Goal: Task Accomplishment & Management: Manage account settings

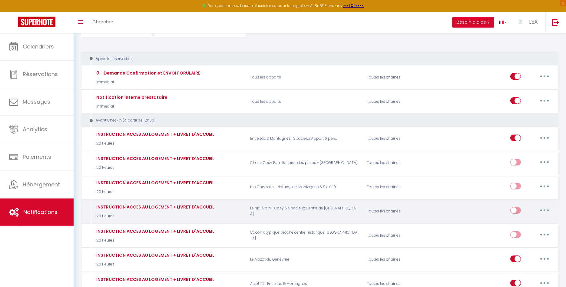
scroll to position [62, 0]
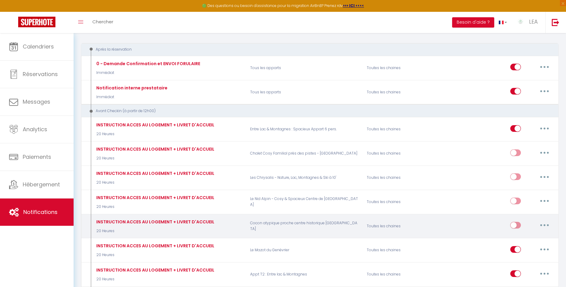
click at [544, 224] on icon "button" at bounding box center [545, 225] width 2 height 2
click at [518, 237] on link "Editer" at bounding box center [528, 239] width 45 height 10
type input "INSTRUCTION ACCES AU LOGEMENT + LIVRET D'ACCUEIL"
select select "20 Heures"
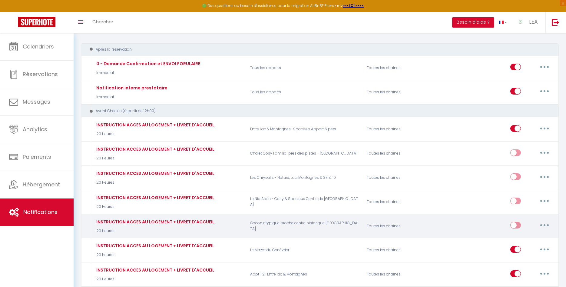
select select "if_booking_is_paid"
checkbox input "true"
checkbox input "false"
radio input "true"
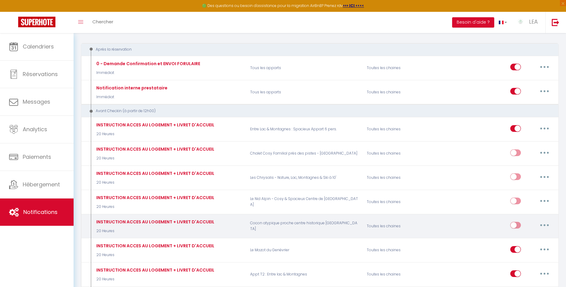
type input "J-1 - Instruction Accès au logement + Livret d'accueil"
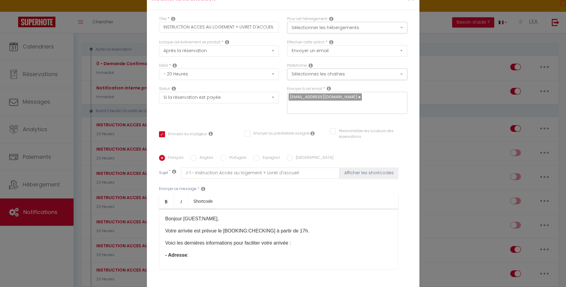
click at [202, 257] on p "- Adresse :" at bounding box center [278, 254] width 227 height 7
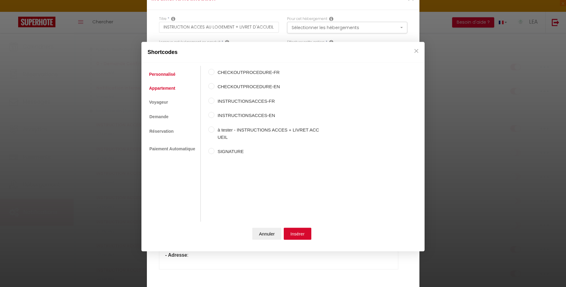
click at [163, 88] on link "Appartement" at bounding box center [162, 88] width 32 height 11
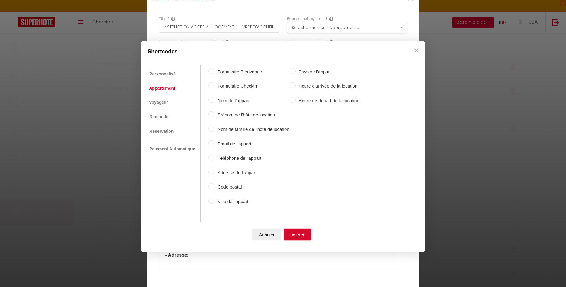
click at [216, 171] on label "Adresse de l'appart" at bounding box center [251, 172] width 75 height 7
click at [214, 171] on input "Adresse de l'appart" at bounding box center [211, 172] width 6 height 6
radio input "true"
click at [211, 184] on input "Code postal" at bounding box center [211, 186] width 6 height 6
radio input "true"
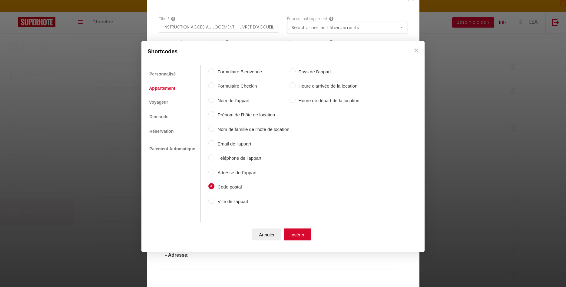
click at [210, 168] on div "Formulaire Bienvenue Formulaire Checkin Nom de l'appart Prénom de l'hôte de loc…" at bounding box center [283, 137] width 151 height 144
click at [212, 171] on input "Adresse de l'appart" at bounding box center [211, 172] width 6 height 6
radio input "true"
click at [297, 234] on button "Insérer" at bounding box center [298, 234] width 28 height 12
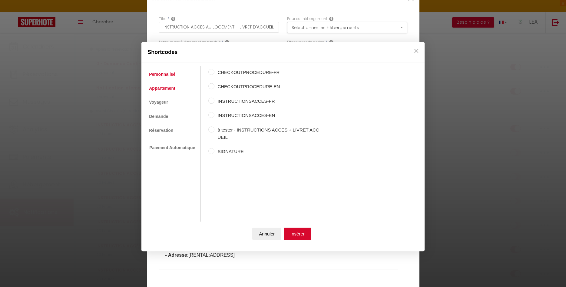
click at [160, 87] on link "Appartement" at bounding box center [162, 88] width 32 height 11
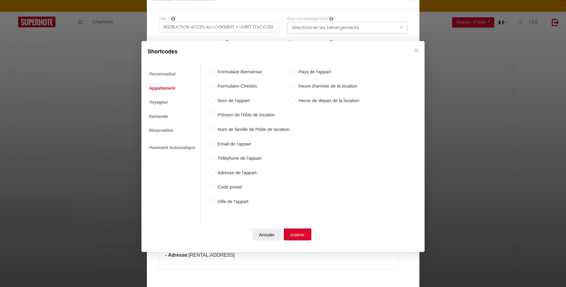
click at [214, 186] on label "Code postal" at bounding box center [251, 186] width 75 height 7
click at [214, 186] on input "Code postal" at bounding box center [211, 186] width 6 height 6
radio input "true"
click at [296, 233] on button "Insérer" at bounding box center [298, 234] width 28 height 12
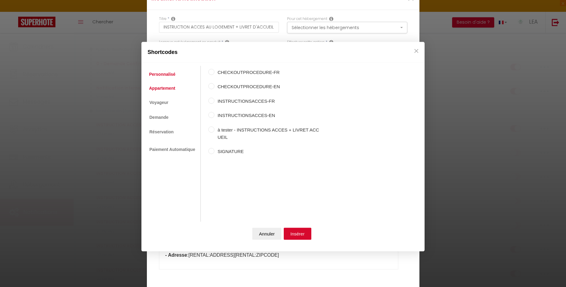
click at [161, 88] on link "Appartement" at bounding box center [162, 88] width 32 height 11
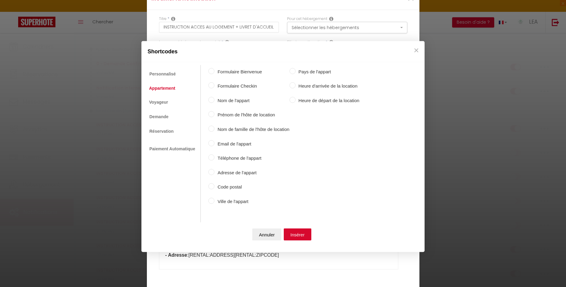
click at [228, 202] on label "Ville de l'appart" at bounding box center [251, 200] width 75 height 7
click at [214, 202] on input "Ville de l'appart" at bounding box center [211, 200] width 6 height 6
radio input "true"
click at [302, 235] on button "Insérer" at bounding box center [298, 234] width 28 height 12
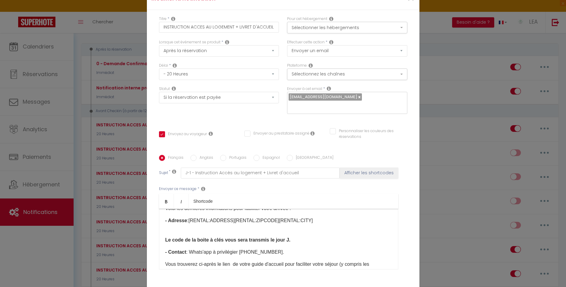
scroll to position [69, 0]
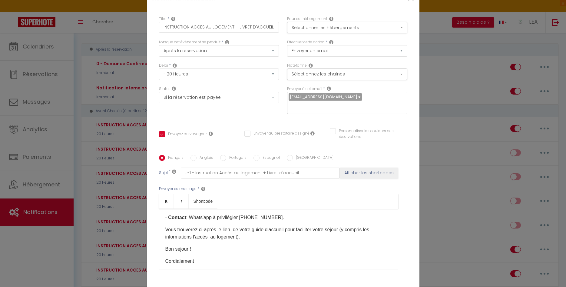
click at [257, 240] on p "Vous trouverez ci-après le lien de votre guide d'accueil pour faciliter votre s…" at bounding box center [278, 233] width 227 height 15
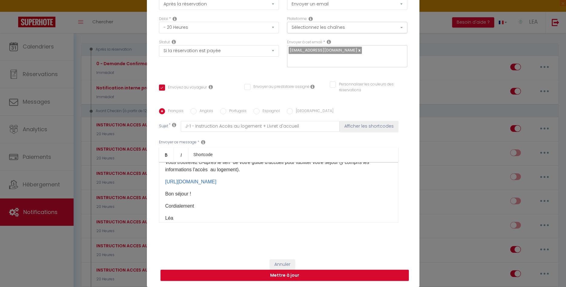
scroll to position [101, 0]
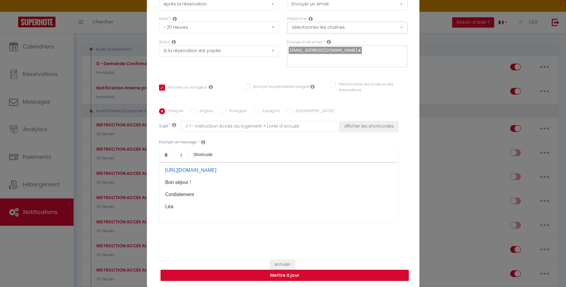
click at [290, 273] on button "Mettre à jour" at bounding box center [285, 276] width 248 height 12
checkbox input "true"
checkbox input "false"
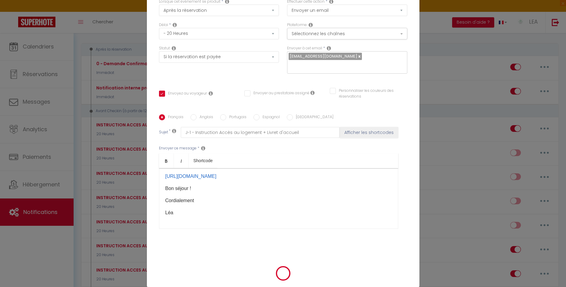
scroll to position [45, 0]
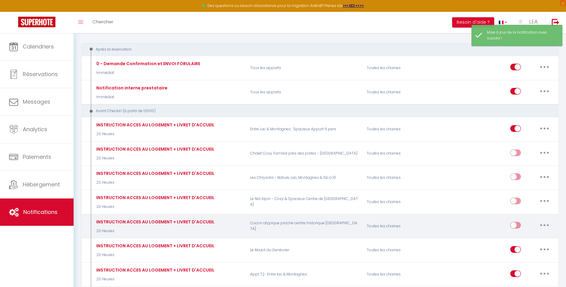
click at [516, 223] on input "checkbox" at bounding box center [515, 226] width 11 height 9
checkbox input "true"
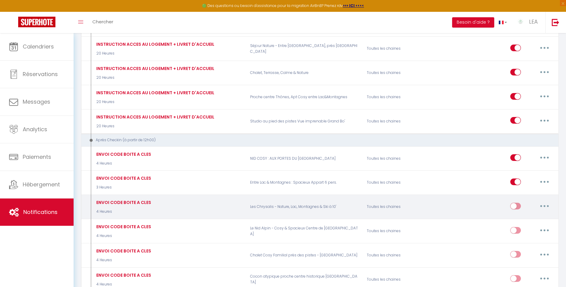
scroll to position [463, 0]
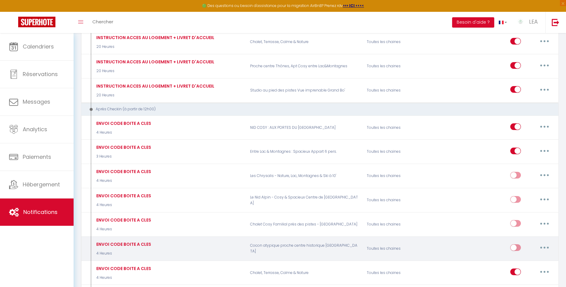
click at [543, 243] on button "button" at bounding box center [544, 248] width 17 height 10
click at [517, 256] on link "Editer" at bounding box center [528, 261] width 45 height 10
type input "ENVOI CODE BOITE A CLES"
select select "3"
select select "4 Heures"
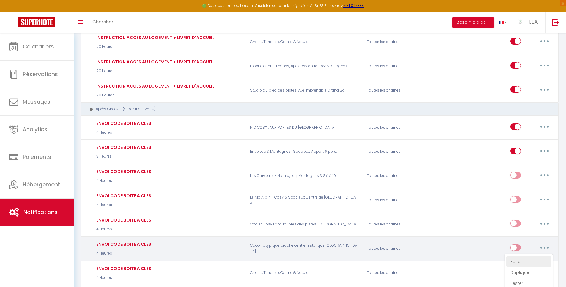
select select "if_booking_is_paid"
checkbox input "true"
checkbox input "false"
radio input "true"
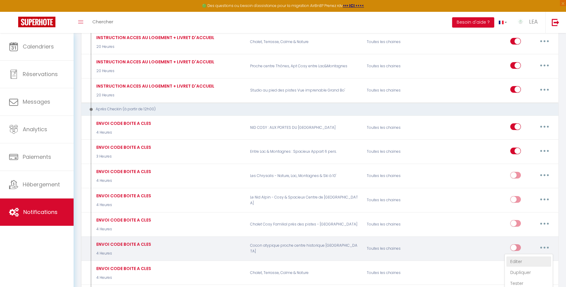
type input "Instruction Accès au logement + Codes boite à clés"
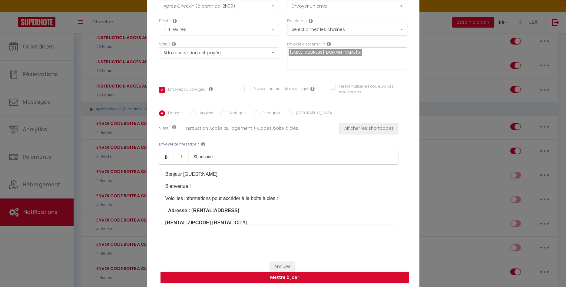
scroll to position [35, 0]
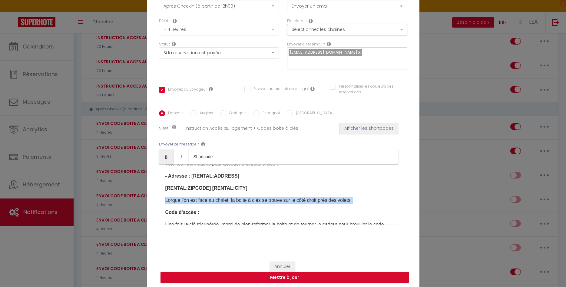
drag, startPoint x: 365, startPoint y: 204, endPoint x: 165, endPoint y: 201, distance: 200.2
click at [165, 201] on div "Bonjour [GUEST:NAME]​, Bienvenue ! Voici les informations pour accéder à la boi…" at bounding box center [278, 194] width 239 height 61
click at [172, 203] on p at bounding box center [278, 200] width 227 height 7
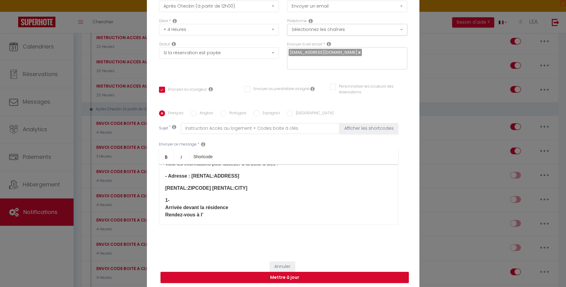
click at [167, 209] on p "Arrivée devant la résidence Rendez‐vous à l’" at bounding box center [278, 211] width 227 height 15
click at [162, 211] on div "Bonjour [GUEST:NAME]​, Bienvenue ! Voici les informations pour accéder à la boi…" at bounding box center [278, 194] width 239 height 61
click at [166, 221] on p "entrée de la résidence, là où se trouvent les boîtes aux lettres." at bounding box center [278, 223] width 227 height 15
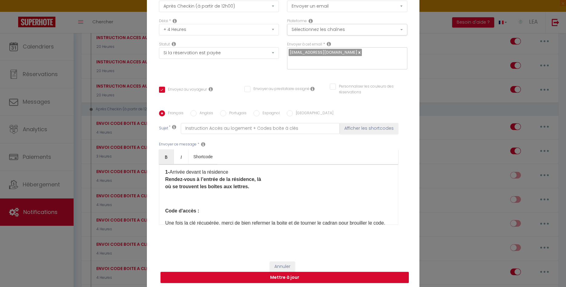
scroll to position [69, 0]
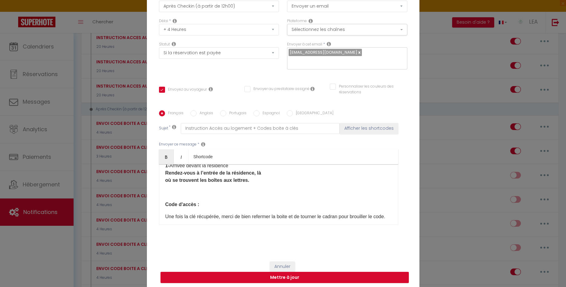
click at [171, 185] on p "1- Arrivée devant la résidence Rendez‐vous à l’entrée de la résidence, là où se…" at bounding box center [278, 179] width 227 height 34
click at [255, 180] on p "Rendez‐vous à l’entrée de la résidence, là où se trouvent les boîtes aux lettre…" at bounding box center [278, 176] width 227 height 15
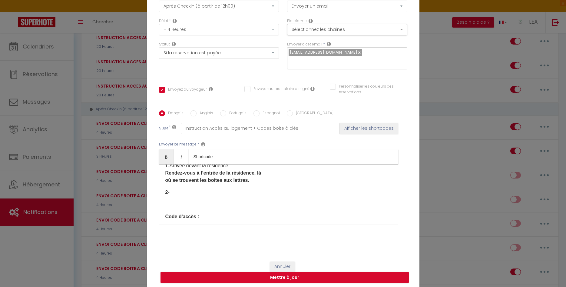
click at [174, 193] on p "2-" at bounding box center [278, 192] width 227 height 7
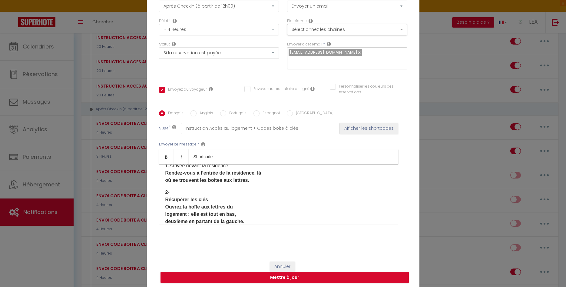
click at [165, 204] on div "Bonjour [GUEST:NAME]​, Bienvenue ! Voici les informations pour accéder à la boi…" at bounding box center [278, 194] width 239 height 61
click at [165, 207] on div "Bonjour [GUEST:NAME]​, Bienvenue ! Voici les informations pour accéder à la boi…" at bounding box center [278, 194] width 239 height 61
click at [164, 208] on div "Bonjour [GUEST:NAME]​, Bienvenue ! Voici les informations pour accéder à la boi…" at bounding box center [278, 194] width 239 height 61
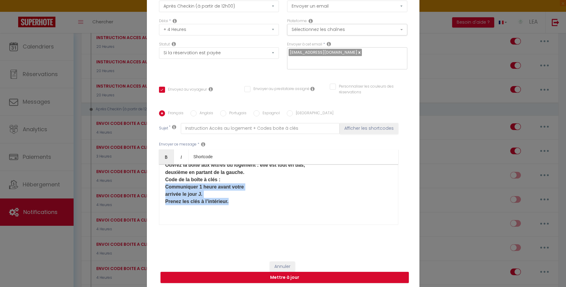
drag, startPoint x: 164, startPoint y: 189, endPoint x: 233, endPoint y: 207, distance: 70.5
click at [233, 207] on div "Bonjour [GUEST:NAME]​, Bienvenue ! Voici les informations pour accéder à la boi…" at bounding box center [278, 194] width 239 height 61
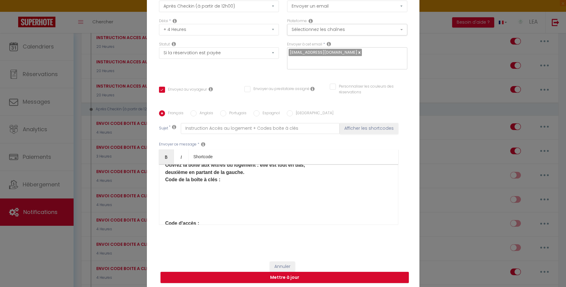
click at [238, 179] on p "Ouvrez la boîte aux lettres du logement : elle est tout en bas, deuxième en par…" at bounding box center [278, 175] width 227 height 29
click at [237, 181] on p "Ouvrez la boîte aux lettres du logement : elle est tout en bas, deuxième en par…" at bounding box center [278, 172] width 227 height 22
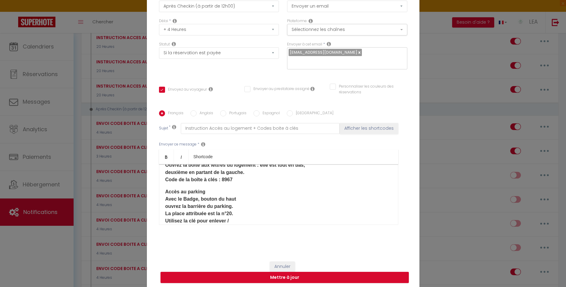
click at [162, 194] on div "Bonjour [GUEST:NAME]​, Bienvenue ! Voici les informations pour accéder à la boi…" at bounding box center [278, 194] width 239 height 61
click at [165, 207] on p "3- Accès au parking Avec le Badge, bouton du haut ouvrez la barrière du parking…" at bounding box center [278, 217] width 227 height 58
click at [166, 214] on p "3- Accès au parking Avec le Badge, bouton du haut ouvrez la barrière du parking…" at bounding box center [278, 213] width 227 height 51
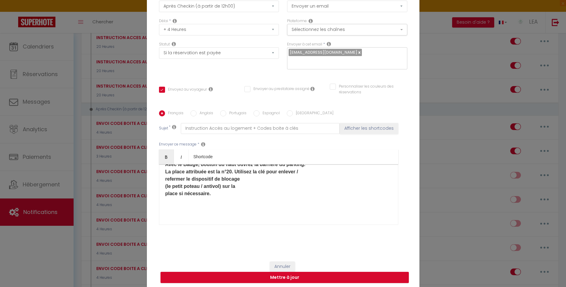
click at [164, 188] on div "Bonjour [GUEST:NAME]​, Bienvenue ! Voici les informations pour accéder à la boi…" at bounding box center [278, 194] width 239 height 61
click at [221, 189] on p "3- Accès au parking Avec le Badge, bouton du haut ouvrez la barrière du parking…" at bounding box center [278, 172] width 227 height 36
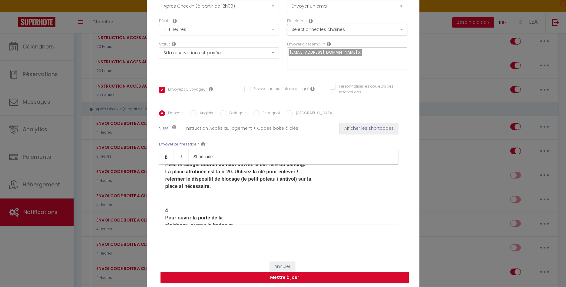
click at [167, 208] on p "3- Accès au parking Avec le Badge, bouton du haut ouvrez la barrière du parking…" at bounding box center [278, 207] width 227 height 107
click at [165, 214] on div "Bonjour [GUEST:NAME]​, Bienvenue ! Voici les informations pour accéder à la boi…" at bounding box center [278, 194] width 239 height 61
click at [173, 208] on p "Pour ouvrir la porte de la résidence, prenez le badge et appuyez sur le bouton …" at bounding box center [278, 202] width 227 height 15
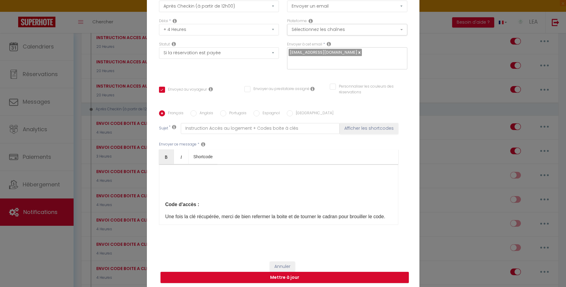
scroll to position [173, 0]
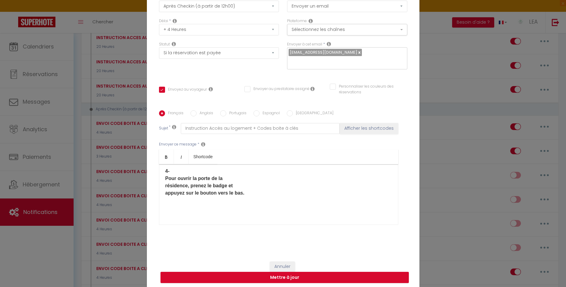
click at [165, 181] on div "Bonjour [GUEST:NAME]​, Bienvenue ! Voici les informations pour accéder à la boi…" at bounding box center [278, 194] width 239 height 61
drag, startPoint x: 176, startPoint y: 173, endPoint x: 158, endPoint y: 173, distance: 18.2
click at [159, 173] on div "Bonjour [GUEST:NAME]​, Bienvenue ! Voici les informations pour accéder à la boi…" at bounding box center [278, 194] width 239 height 61
click at [164, 175] on div "Bonjour [GUEST:NAME]​, Bienvenue ! Voici les informations pour accéder à la boi…" at bounding box center [278, 194] width 239 height 61
click at [163, 180] on div "Bonjour [GUEST:NAME]​, Bienvenue ! Voici les informations pour accéder à la boi…" at bounding box center [278, 194] width 239 height 61
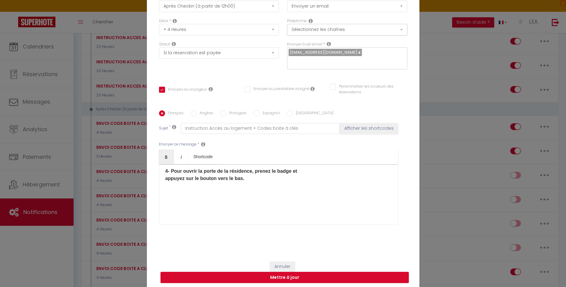
click at [246, 181] on p "4- Pour ouvrir la porte de la résidence, prenez le badge et appuyez sur le bout…" at bounding box center [278, 174] width 227 height 15
click at [167, 191] on p at bounding box center [278, 190] width 227 height 7
click at [164, 199] on div "Bonjour [GUEST:NAME]​, Bienvenue ! Voici les informations pour accéder à la boi…" at bounding box center [278, 194] width 239 height 61
click at [165, 201] on p "montez au dernier étage — vous êtes arrivé·e." at bounding box center [278, 201] width 227 height 15
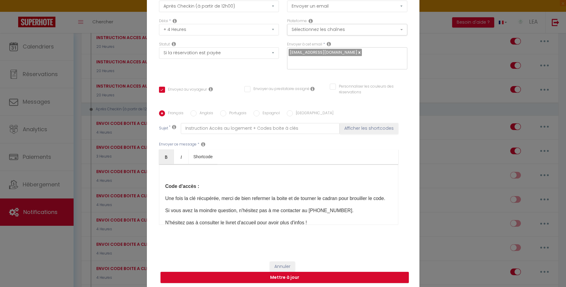
drag, startPoint x: 166, startPoint y: 187, endPoint x: 200, endPoint y: 189, distance: 34.6
click at [200, 189] on div "Bonjour [GUEST:NAME]​, Bienvenue ! Voici les informations pour accéder à la boi…" at bounding box center [278, 194] width 239 height 61
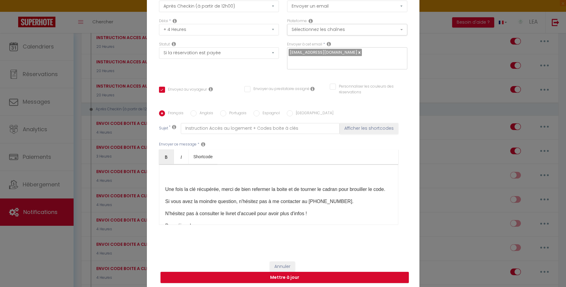
scroll to position [239, 0]
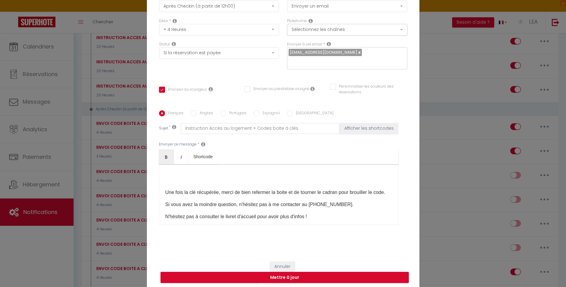
click at [163, 193] on div "Bonjour [GUEST:NAME]​, Bienvenue ! Voici les informations pour accéder à la boi…" at bounding box center [278, 194] width 239 height 61
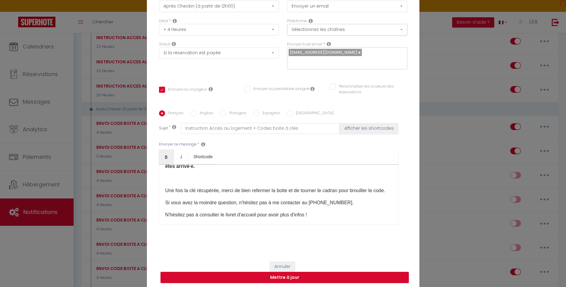
scroll to position [203, 0]
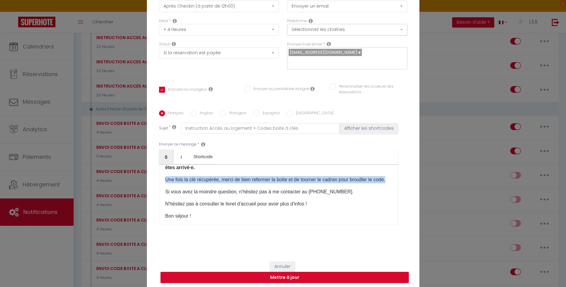
drag, startPoint x: 164, startPoint y: 181, endPoint x: 178, endPoint y: 190, distance: 16.4
click at [178, 190] on div "Bonjour [GUEST:NAME]​, Bienvenue ! Voici les informations pour accéder à la boi…" at bounding box center [278, 194] width 239 height 61
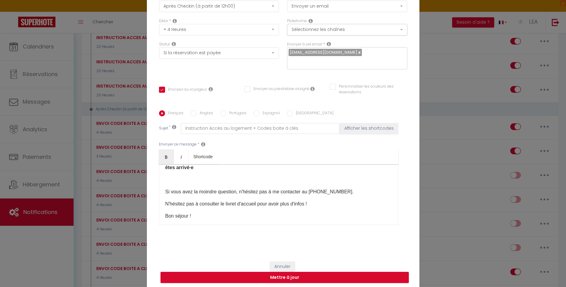
click at [170, 185] on div "Bonjour [GUEST:NAME]​, Bienvenue ! Voici les informations pour accéder à la boi…" at bounding box center [278, 194] width 239 height 61
click at [169, 185] on div "Bonjour [GUEST:NAME]​, Bienvenue ! Voici les informations pour accéder à la boi…" at bounding box center [278, 194] width 239 height 61
click at [164, 192] on div "Bonjour [GUEST:NAME]​, Bienvenue ! Voici les informations pour accéder à la boi…" at bounding box center [278, 194] width 239 height 61
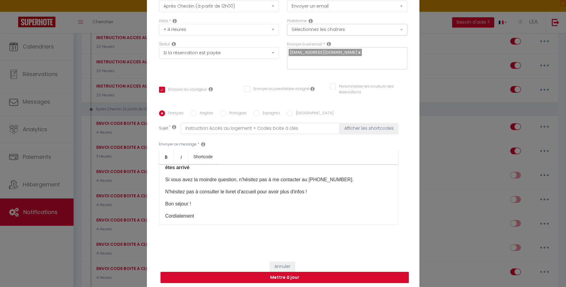
click at [190, 169] on p "êtes arrivé" at bounding box center [278, 167] width 227 height 7
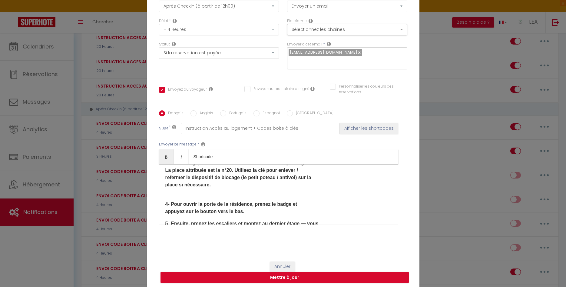
scroll to position [99, 0]
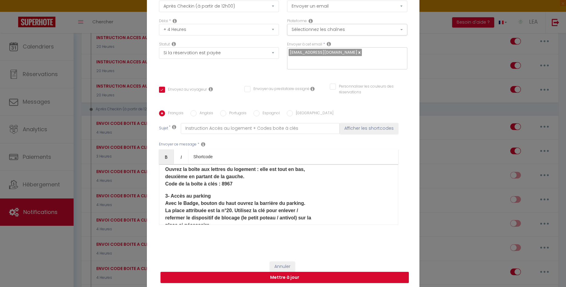
click at [237, 187] on p "Ouvrez la boîte aux lettres du logement : elle est tout en bas, deuxième en par…" at bounding box center [278, 177] width 227 height 22
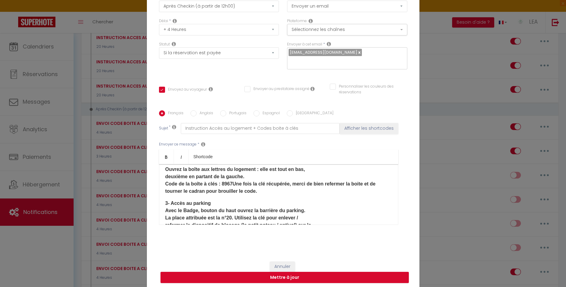
click at [233, 186] on p "Ouvrez la boîte aux lettres du logement : elle est tout en bas, deuxième en par…" at bounding box center [278, 180] width 227 height 29
click at [235, 186] on p "Ouvrez la boîte aux lettres du logement : elle est tout en bas, deuxième en par…" at bounding box center [278, 180] width 227 height 29
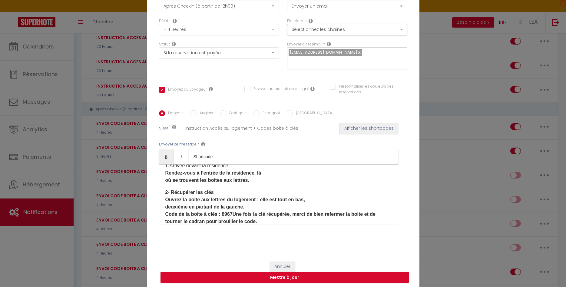
scroll to position [35, 0]
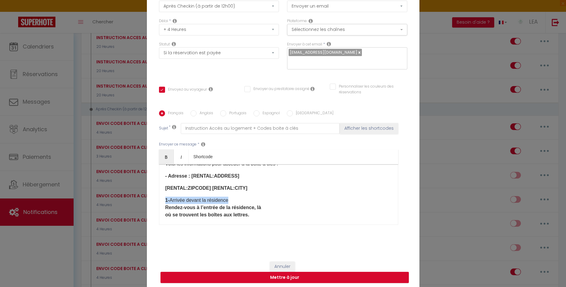
drag, startPoint x: 164, startPoint y: 201, endPoint x: 234, endPoint y: 200, distance: 69.4
click at [234, 200] on div "Bonjour [GUEST:NAME]​, Bienvenue ! Voici les informations pour accéder à la boi…" at bounding box center [278, 194] width 239 height 61
click at [169, 159] on link "Bold" at bounding box center [166, 156] width 15 height 15
click at [183, 216] on p "Rendez‐vous à l’entrée de la résidence, là où se trouvent les boîtes aux lettre…" at bounding box center [278, 211] width 227 height 15
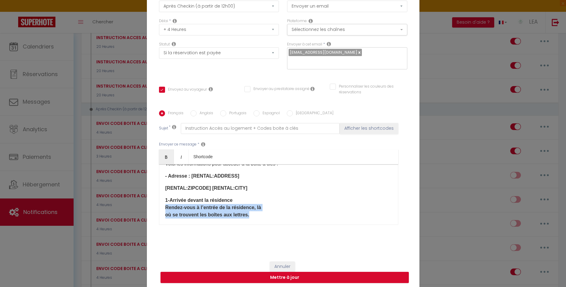
drag, startPoint x: 164, startPoint y: 207, endPoint x: 248, endPoint y: 216, distance: 84.3
click at [248, 216] on div "Bonjour [GUEST:NAME]​, Bienvenue ! Voici les informations pour accéder à la boi…" at bounding box center [278, 194] width 239 height 61
click at [167, 159] on icon "Bold" at bounding box center [166, 156] width 5 height 5
click at [191, 210] on strong "Rendez‐vous à l’entrée de la résidence, là où se trouvent les boîtes aux lettre…" at bounding box center [213, 211] width 96 height 12
drag, startPoint x: 165, startPoint y: 208, endPoint x: 252, endPoint y: 218, distance: 86.9
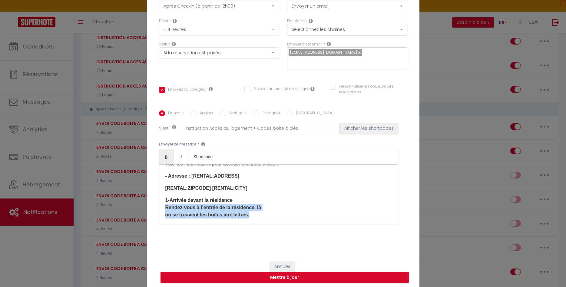
click at [252, 218] on p "Rendez‐vous à l’entrée de la résidence, là où se trouvent les boîtes aux lettre…" at bounding box center [278, 211] width 227 height 15
click at [164, 157] on icon "Bold" at bounding box center [166, 156] width 5 height 5
click at [193, 211] on p "Rendez‐vous à l’entrée de la résidence, là où se trouvent les boîtes aux lettre…" at bounding box center [278, 211] width 227 height 15
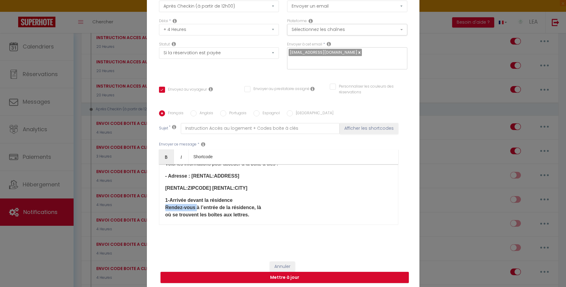
drag, startPoint x: 195, startPoint y: 208, endPoint x: 163, endPoint y: 207, distance: 32.1
click at [163, 207] on div "Bonjour [GUEST:NAME]​, Bienvenue ! Voici les informations pour accéder à la boi…" at bounding box center [278, 194] width 239 height 61
click at [164, 215] on div "Bonjour [GUEST:NAME]​, Bienvenue ! Voici les informations pour accéder à la boi…" at bounding box center [278, 194] width 239 height 61
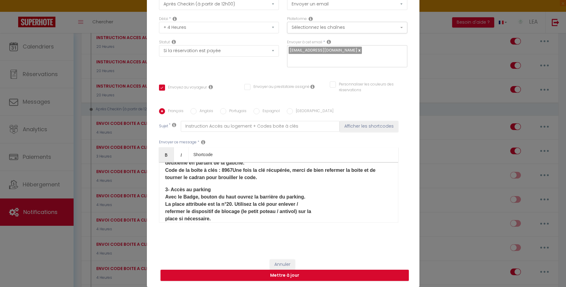
scroll to position [222, 0]
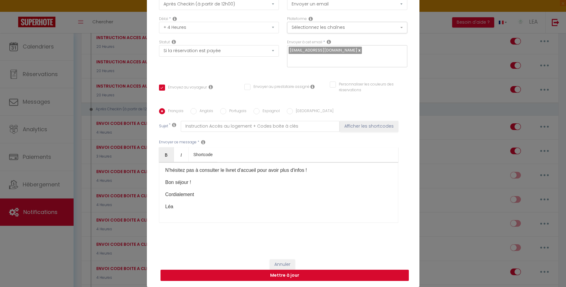
click at [280, 276] on button "Mettre à jour" at bounding box center [285, 276] width 248 height 12
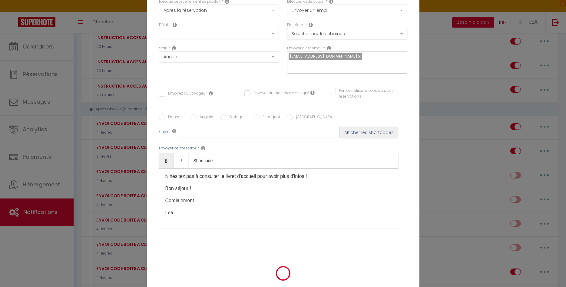
scroll to position [0, 0]
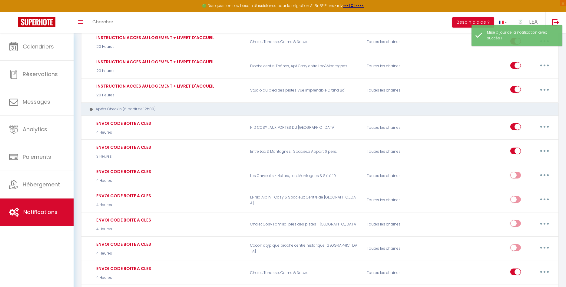
checkbox input "true"
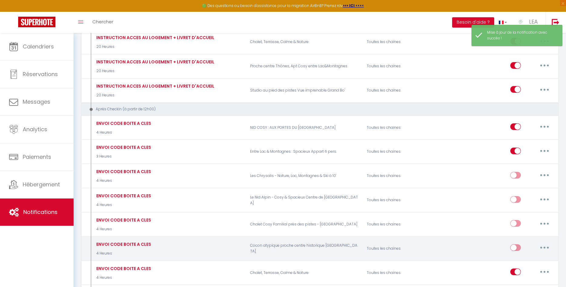
click at [517, 244] on input "checkbox" at bounding box center [515, 248] width 11 height 9
checkbox input "true"
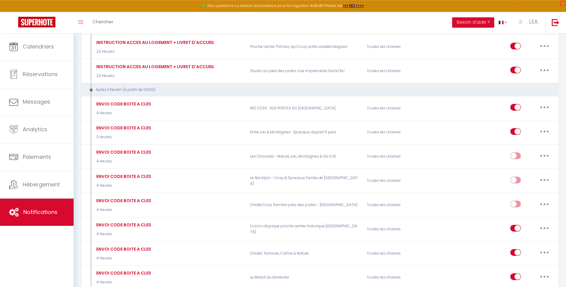
scroll to position [618, 0]
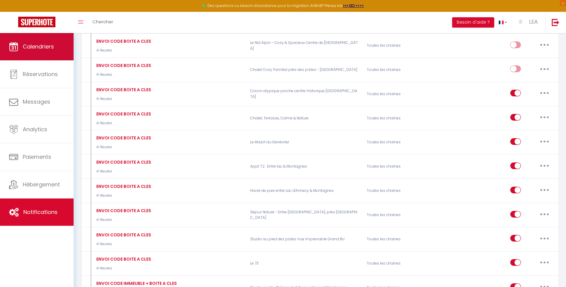
click at [26, 45] on span "Calendriers" at bounding box center [38, 47] width 31 height 8
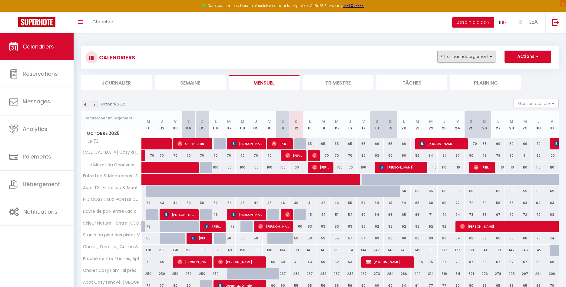
click at [481, 53] on button "Filtrer par hébergement" at bounding box center [466, 57] width 58 height 12
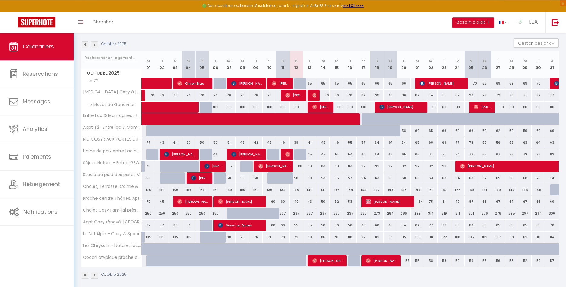
scroll to position [65, 0]
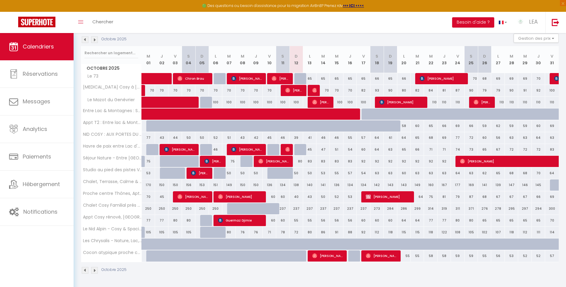
click at [327, 255] on span "[PERSON_NAME]" at bounding box center [327, 256] width 31 height 12
select select "OK"
select select "1"
select select "0"
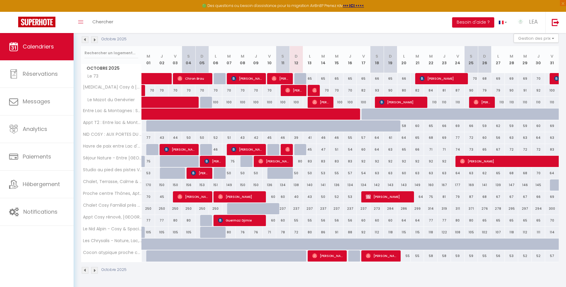
select select "1"
select select
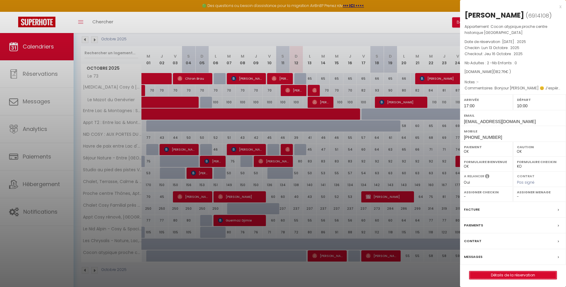
click at [504, 274] on link "Détails de la réservation" at bounding box center [512, 275] width 87 height 8
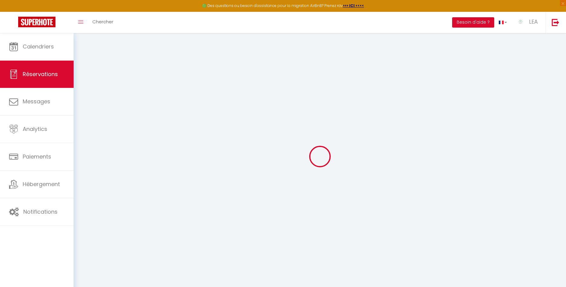
type input "Fayade"
type input "[PERSON_NAME]"
type input "[EMAIL_ADDRESS][DOMAIN_NAME]"
type input "[PHONE_NUMBER]"
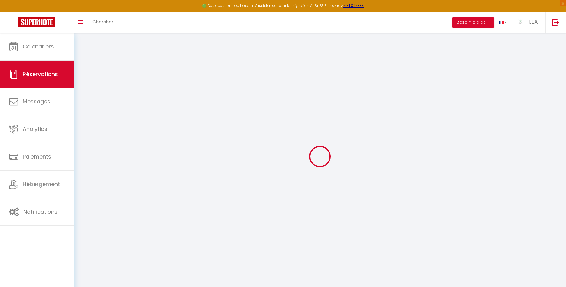
type input "0769271719"
select select
type input "32.51"
select select "78100"
select select "1"
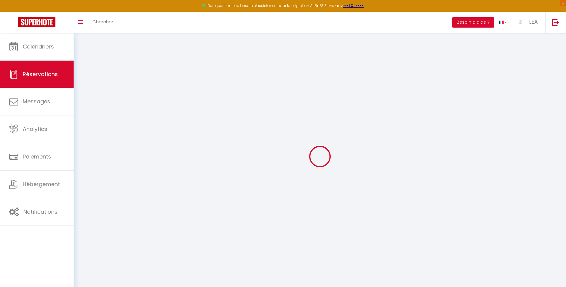
select select
type input "2"
select select "12"
select select
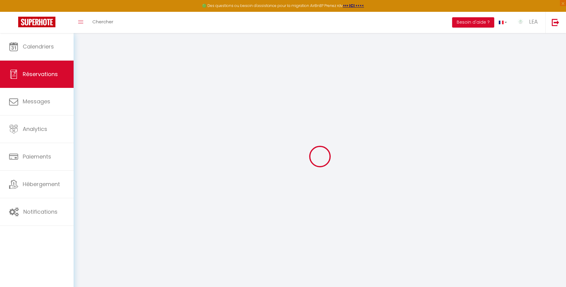
type input "144.8"
checkbox input "false"
type input "0"
select select "1"
type input "30"
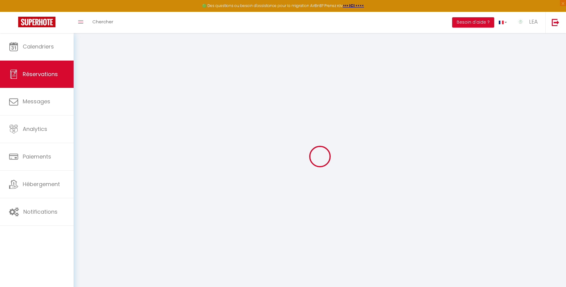
type input "0"
select select
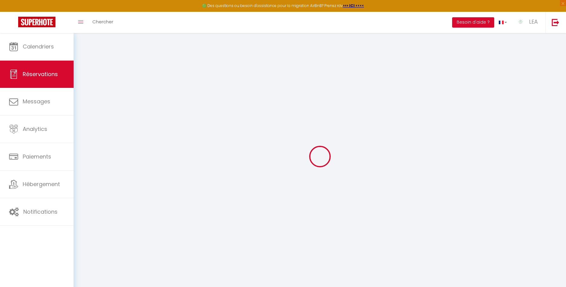
select select "15"
checkbox input "false"
select select
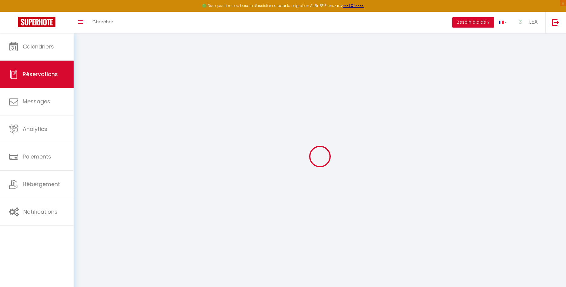
checkbox input "false"
select select
checkbox input "false"
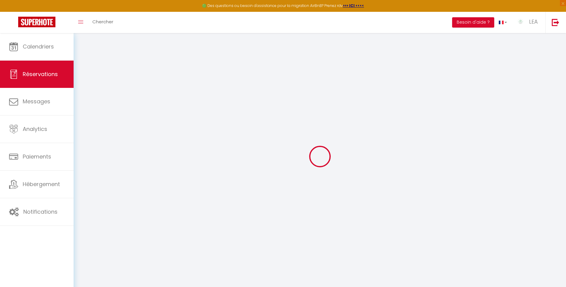
type textarea "Bonjour [PERSON_NAME] 😊 J’espère que vous allez bien. Je voulais savoir s’il se…"
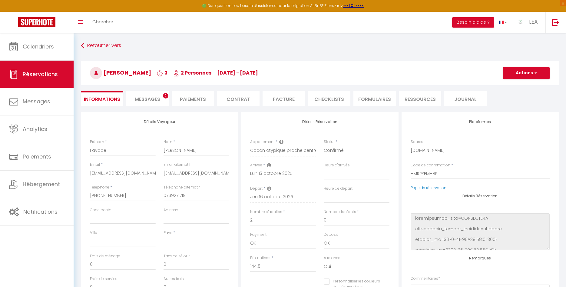
select select
type input "30"
type input "7.96"
select select
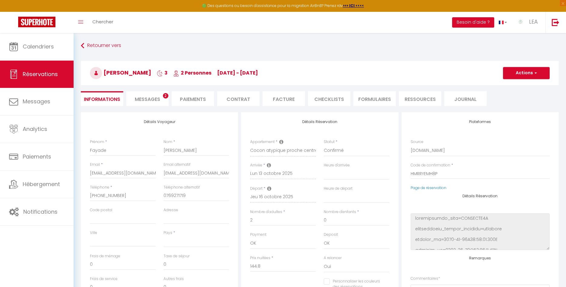
checkbox input "false"
select select
checkbox input "false"
select select "17:00"
select select "10:00"
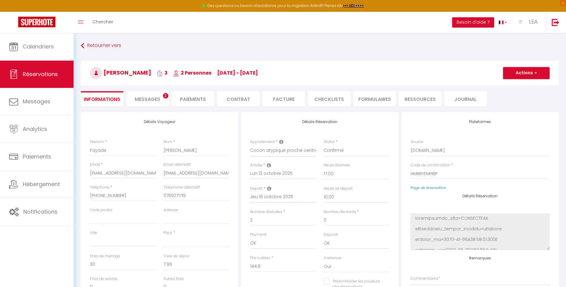
click at [150, 98] on span "Messages" at bounding box center [147, 99] width 25 height 7
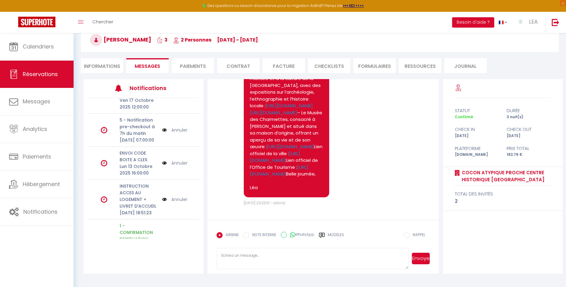
scroll to position [62, 0]
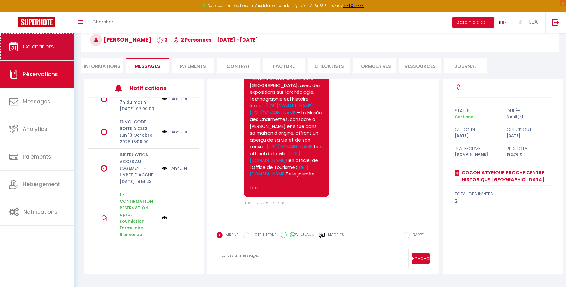
click at [40, 48] on span "Calendriers" at bounding box center [38, 47] width 31 height 8
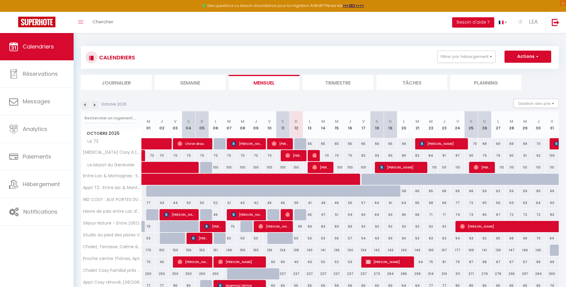
click at [379, 261] on span "[PERSON_NAME]" at bounding box center [388, 262] width 45 height 12
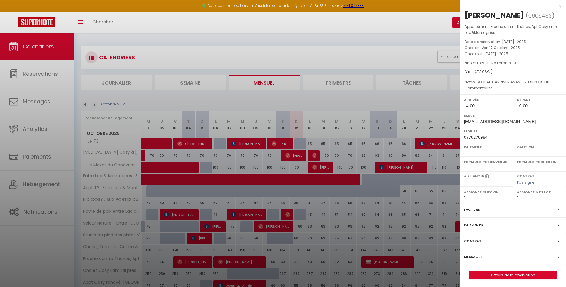
select select "KO"
select select "0"
select select "1"
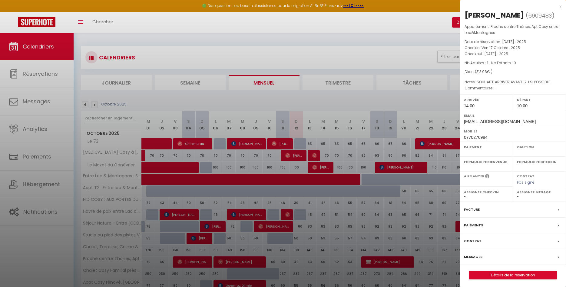
select select
select select "37091"
click at [561, 8] on div "x" at bounding box center [510, 6] width 101 height 7
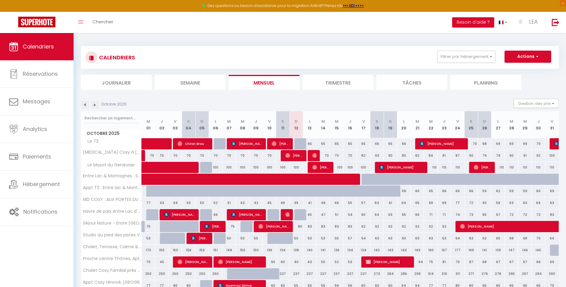
click at [376, 263] on span "[PERSON_NAME]" at bounding box center [388, 262] width 45 height 12
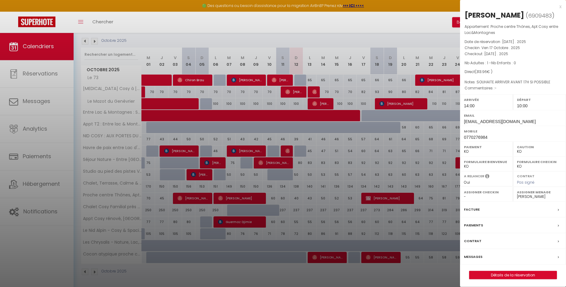
scroll to position [65, 0]
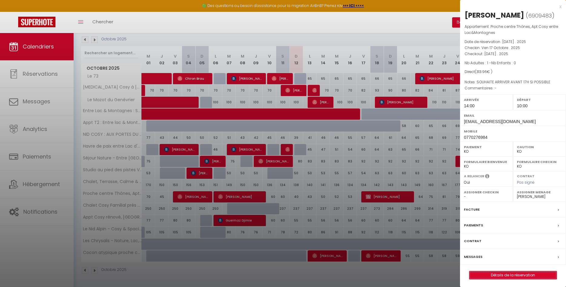
click at [510, 276] on link "Détails de la réservation" at bounding box center [512, 275] width 87 height 8
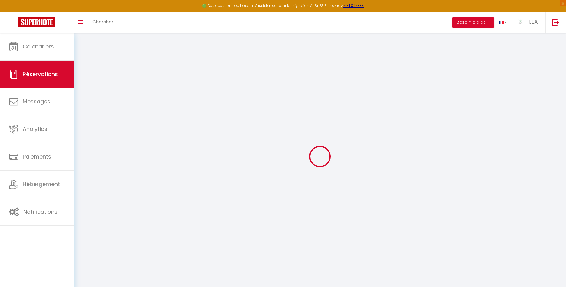
select select
checkbox input "false"
select select
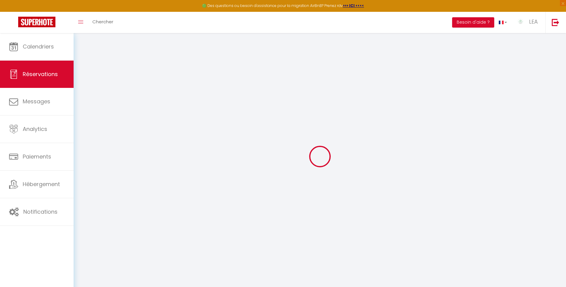
checkbox input "false"
type textarea "SOUHAITE ARRIVER AVANT 17H SI POSSIBLE"
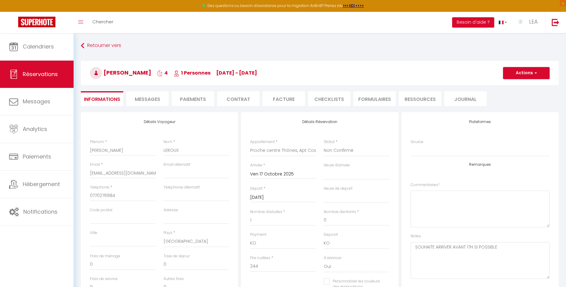
type input "55"
type input "14.96"
select select
checkbox input "false"
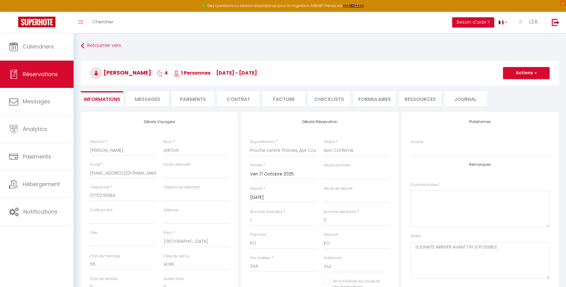
select select "14:00"
select select "10:00"
checkbox input "false"
click at [527, 74] on button "Actions" at bounding box center [526, 73] width 47 height 12
click at [512, 102] on link "Supprimer" at bounding box center [520, 102] width 48 height 8
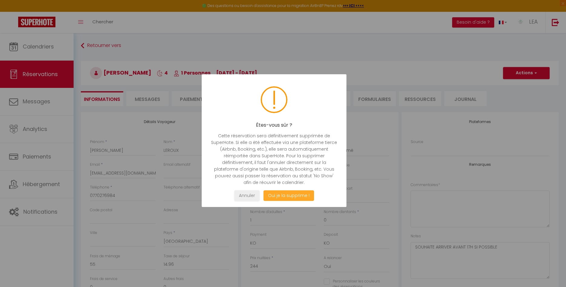
click at [294, 195] on button "Oui je la supprime !" at bounding box center [288, 195] width 51 height 11
select select "not_cancelled"
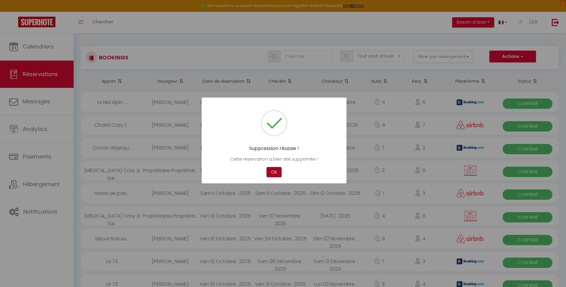
click at [274, 171] on button "OK" at bounding box center [274, 172] width 15 height 11
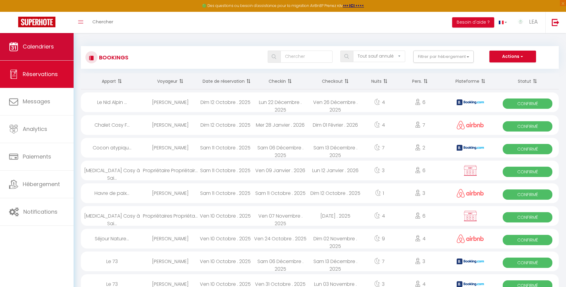
click at [35, 48] on span "Calendriers" at bounding box center [38, 47] width 31 height 8
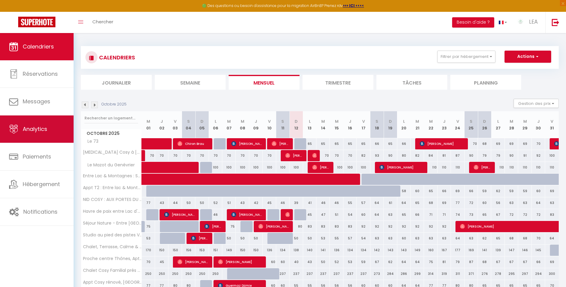
click at [54, 131] on link "Analytics" at bounding box center [37, 128] width 74 height 27
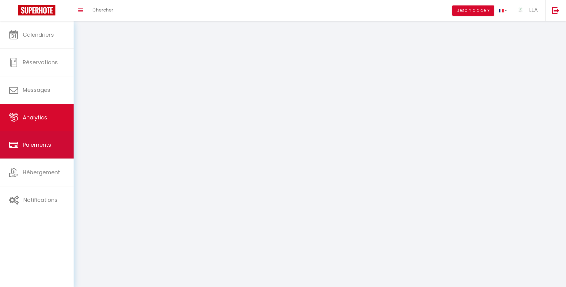
select select "2025"
select select "10"
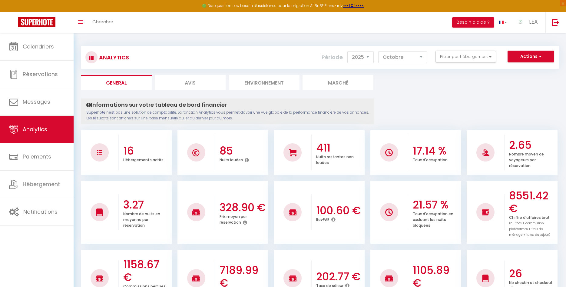
scroll to position [93, 0]
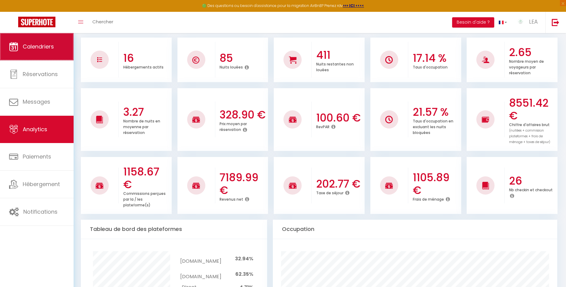
click at [37, 43] on link "Calendriers" at bounding box center [37, 46] width 74 height 27
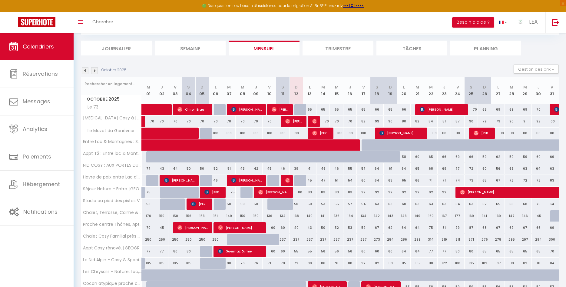
scroll to position [65, 0]
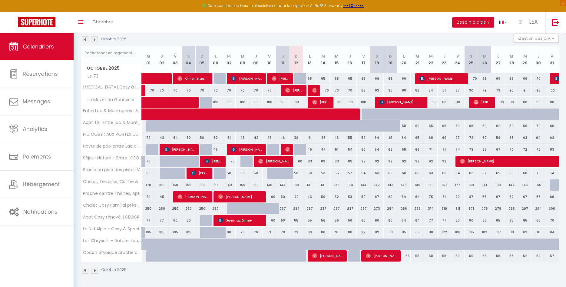
click at [95, 40] on img at bounding box center [94, 39] width 7 height 7
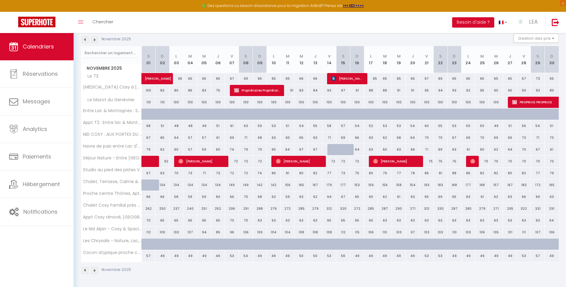
click at [94, 40] on img at bounding box center [94, 39] width 7 height 7
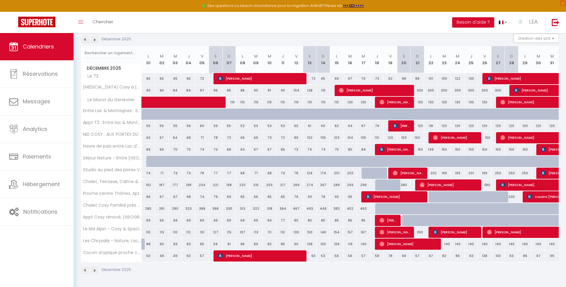
click at [93, 42] on img at bounding box center [94, 39] width 7 height 7
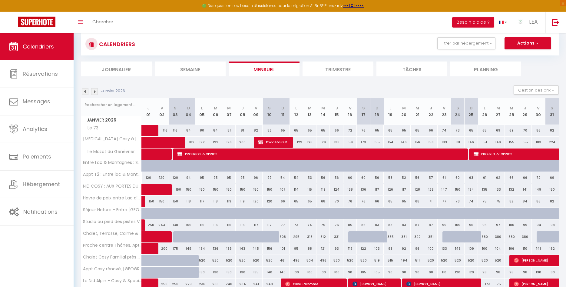
scroll to position [3, 0]
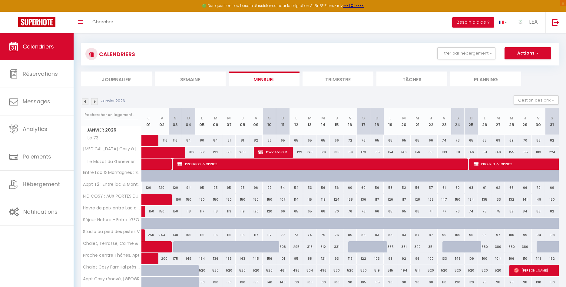
click at [85, 103] on img at bounding box center [85, 101] width 7 height 7
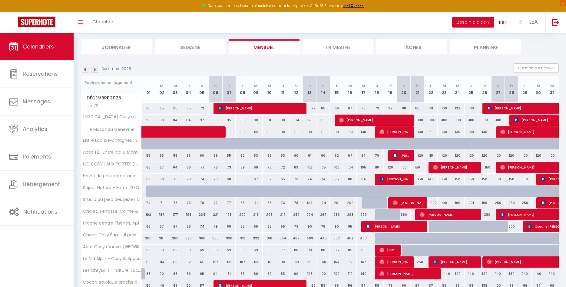
scroll to position [65, 0]
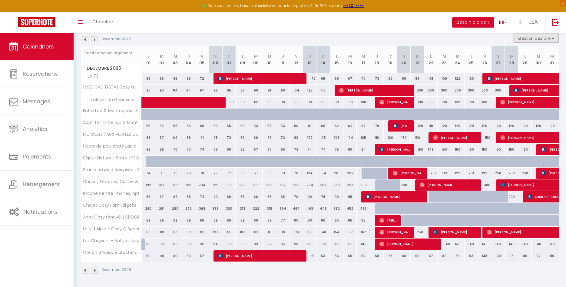
click at [535, 35] on button "Gestion des prix" at bounding box center [536, 38] width 45 height 9
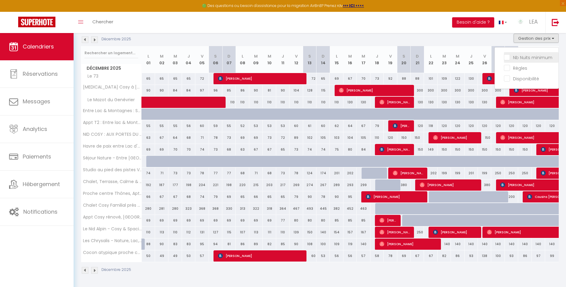
click at [509, 57] on input "Nb Nuits minimum" at bounding box center [531, 57] width 55 height 6
checkbox input "true"
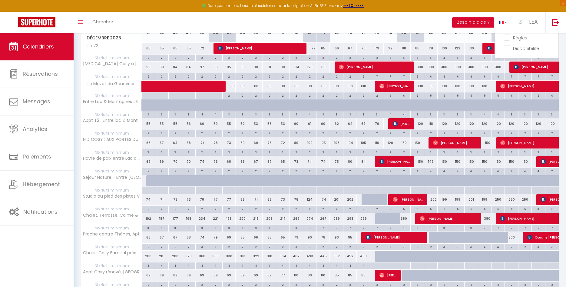
scroll to position [55, 0]
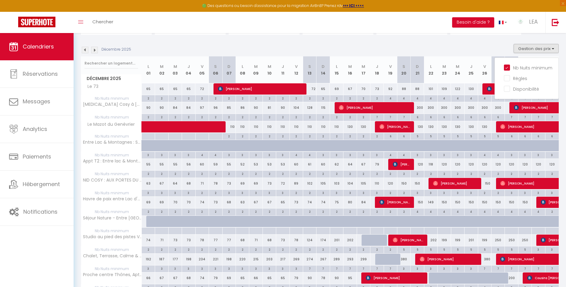
click at [419, 117] on div "6" at bounding box center [417, 117] width 13 height 6
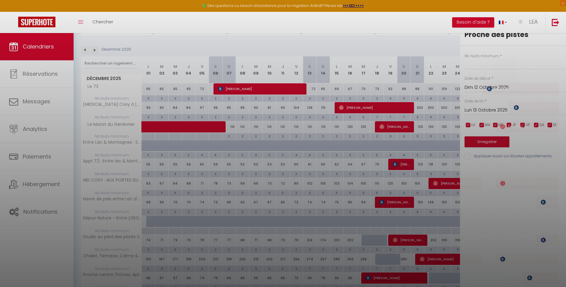
type input "6"
type input "Dim 21 Décembre 2025"
type input "Lun 22 Décembre 2025"
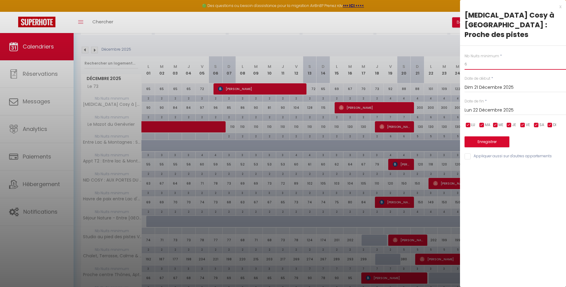
drag, startPoint x: 472, startPoint y: 54, endPoint x: 465, endPoint y: 54, distance: 7.6
click at [465, 59] on input "6" at bounding box center [515, 64] width 101 height 11
type input "4"
click at [479, 106] on input "Lun 22 Décembre 2025" at bounding box center [515, 110] width 101 height 8
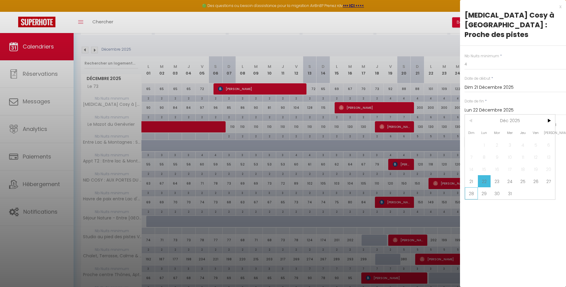
click at [471, 187] on span "28" at bounding box center [471, 193] width 13 height 12
type input "Dim 28 Décembre 2025"
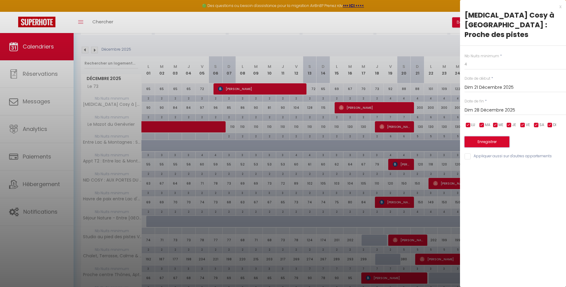
click at [487, 136] on button "Enregistrer" at bounding box center [487, 141] width 45 height 11
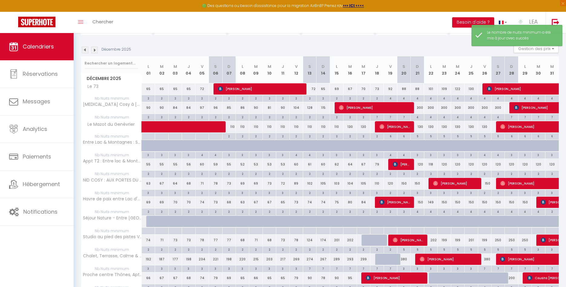
scroll to position [33, 0]
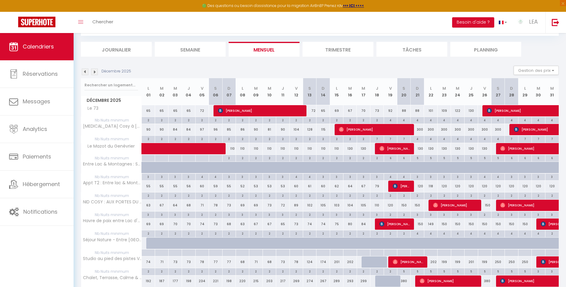
click at [421, 158] on div "5" at bounding box center [417, 158] width 13 height 6
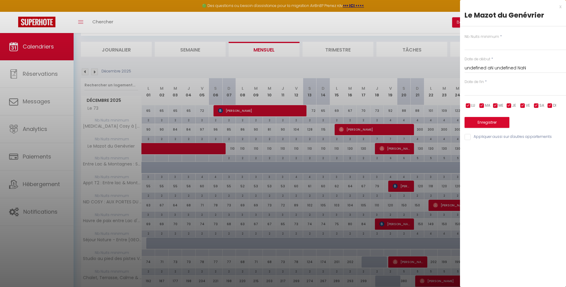
type input "5"
type input "Dim 21 Décembre 2025"
type input "Lun 22 Décembre 2025"
click at [465, 47] on input "5" at bounding box center [515, 44] width 101 height 11
type input "4"
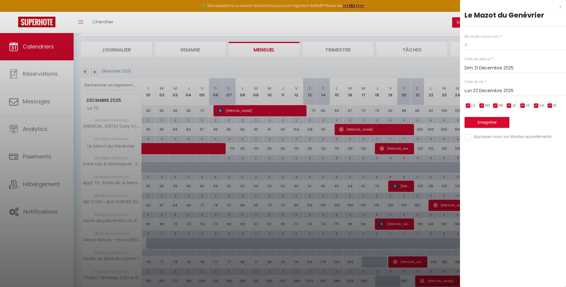
click at [489, 91] on input "Lun 22 Décembre 2025" at bounding box center [515, 91] width 101 height 8
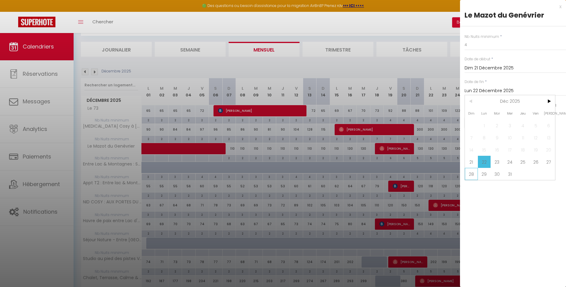
click at [474, 175] on span "28" at bounding box center [471, 174] width 13 height 12
type input "Dim 28 Décembre 2025"
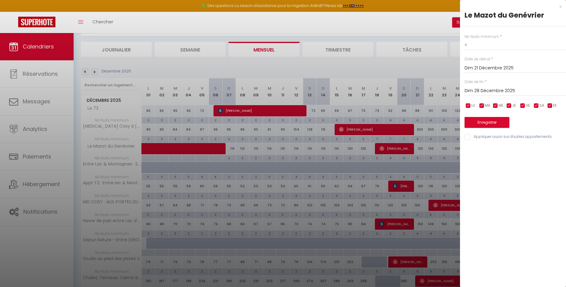
click at [484, 117] on div "Enregistrer" at bounding box center [515, 118] width 101 height 18
click at [484, 123] on button "Enregistrer" at bounding box center [487, 122] width 45 height 11
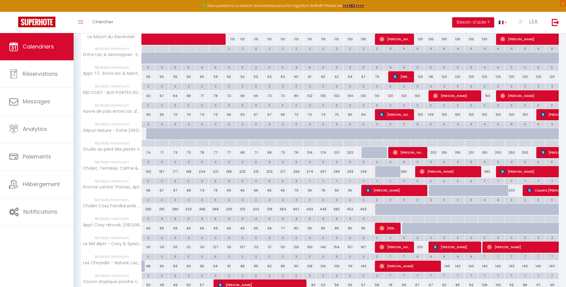
scroll to position [157, 0]
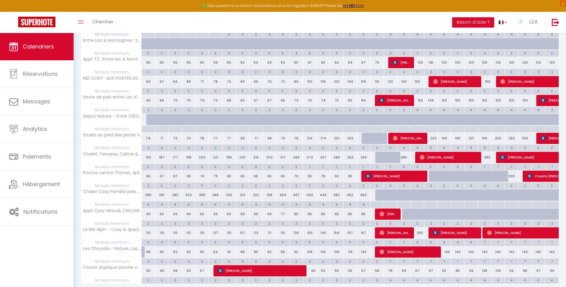
click at [487, 156] on div "380" at bounding box center [484, 157] width 13 height 11
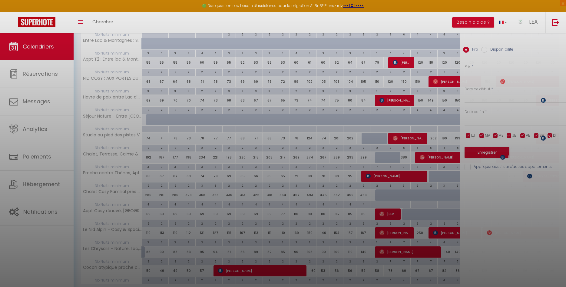
type input "380"
select select "1"
type input "Ven 26 Décembre 2025"
type input "[DATE]"
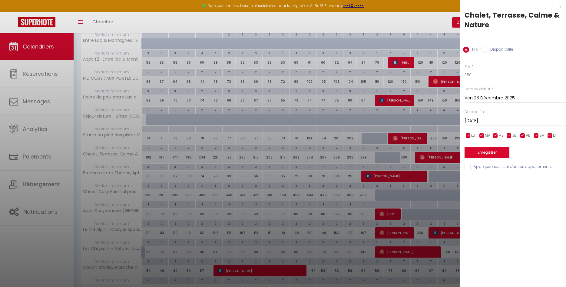
click at [488, 50] on label "Disponibilité" at bounding box center [500, 50] width 26 height 7
click at [487, 50] on input "Disponibilité" at bounding box center [484, 50] width 6 height 6
radio input "true"
radio input "false"
click at [480, 76] on select "Disponible Indisponible" at bounding box center [515, 75] width 101 height 12
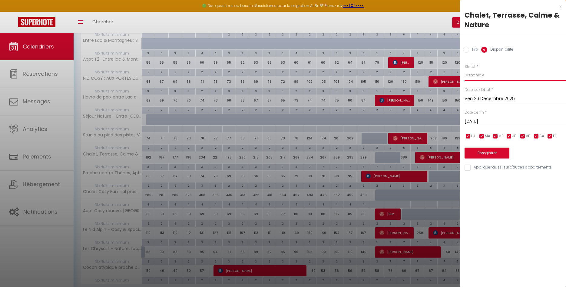
select select "0"
click option "Indisponible" at bounding box center [0, 0] width 0 height 0
click at [490, 153] on button "Enregistrer" at bounding box center [487, 153] width 45 height 11
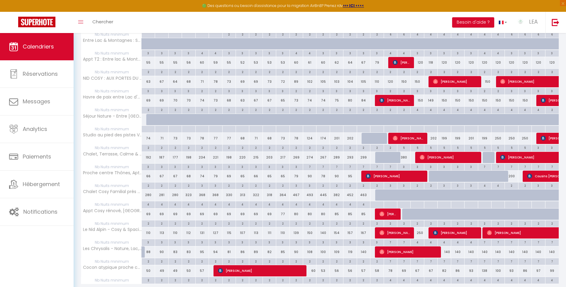
scroll to position [178, 0]
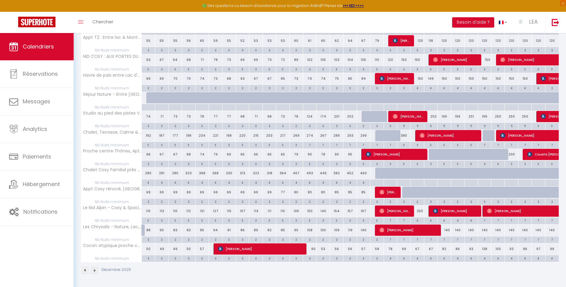
click at [421, 210] on div "250" at bounding box center [417, 210] width 13 height 11
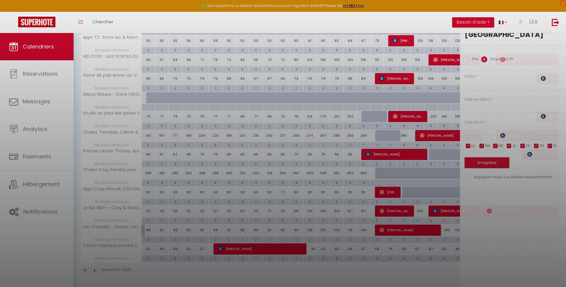
select select "1"
type input "Dim 21 Décembre 2025"
type input "Lun 22 Décembre 2025"
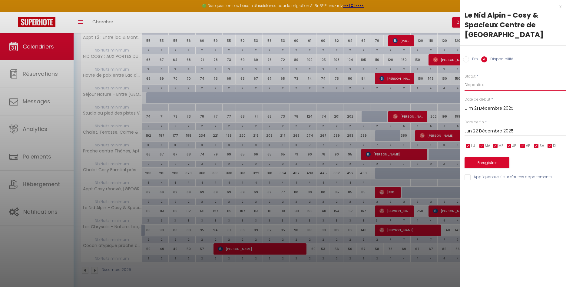
select select "0"
click option "Indisponible" at bounding box center [0, 0] width 0 height 0
click at [485, 155] on div "Enregistrer" at bounding box center [515, 159] width 101 height 18
click at [485, 161] on button "Enregistrer" at bounding box center [487, 162] width 45 height 11
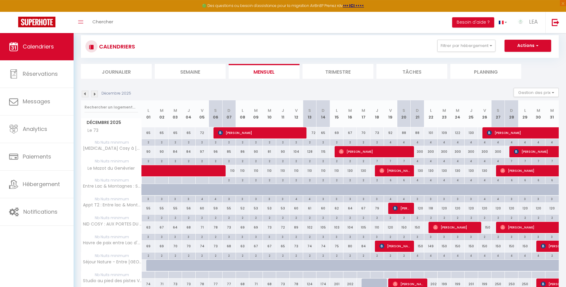
scroll to position [0, 0]
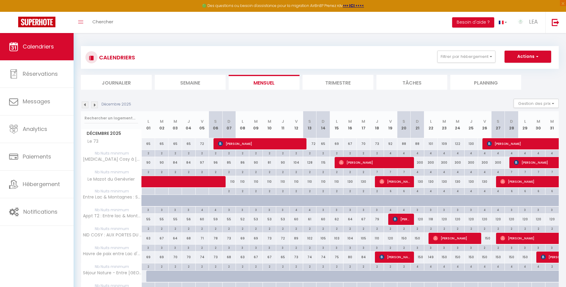
click at [97, 105] on img at bounding box center [94, 104] width 7 height 7
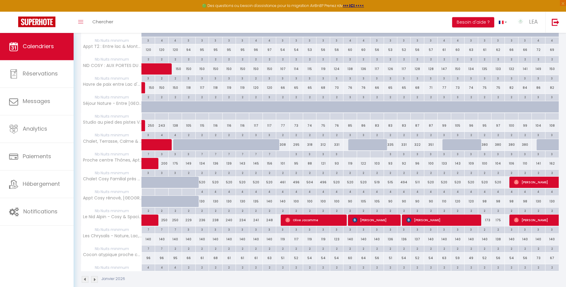
scroll to position [178, 0]
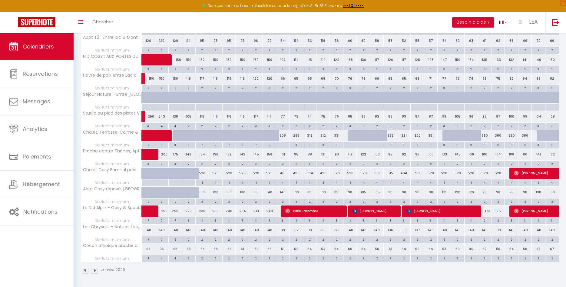
click at [95, 272] on img at bounding box center [94, 270] width 7 height 7
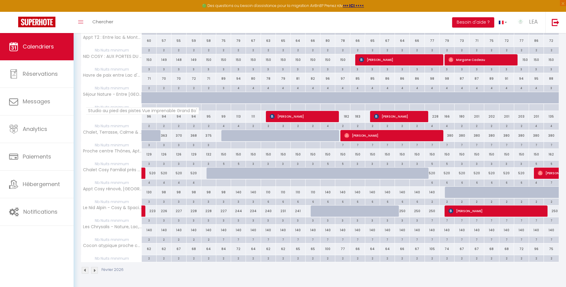
scroll to position [33, 0]
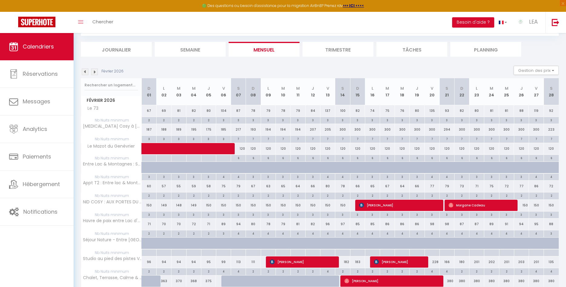
click at [240, 139] on div "7" at bounding box center [238, 139] width 15 height 6
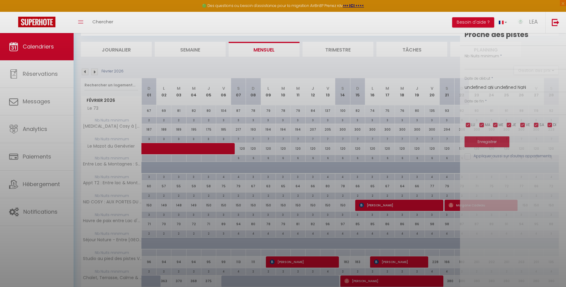
type input "7"
type input "[DATE]"
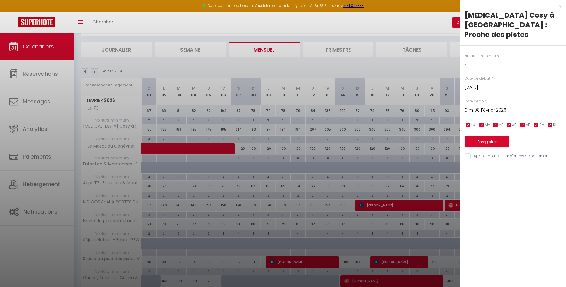
click at [506, 106] on input "Dim 08 Février 2026" at bounding box center [515, 110] width 101 height 8
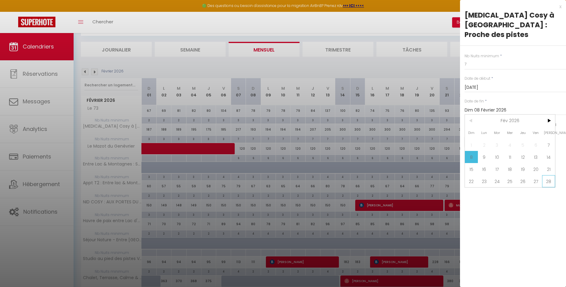
click at [550, 175] on span "28" at bounding box center [548, 181] width 13 height 12
type input "[DATE]"
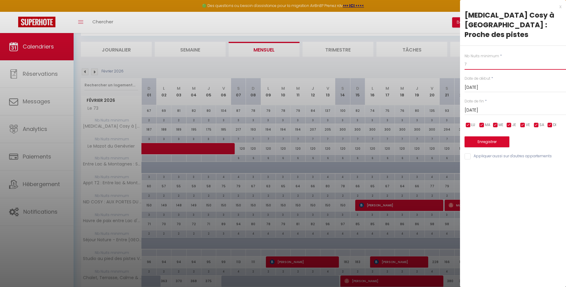
drag, startPoint x: 473, startPoint y: 58, endPoint x: 459, endPoint y: 58, distance: 14.5
click at [465, 59] on input "7" at bounding box center [515, 64] width 101 height 11
type input "6"
click at [479, 136] on button "Enregistrer" at bounding box center [487, 141] width 45 height 11
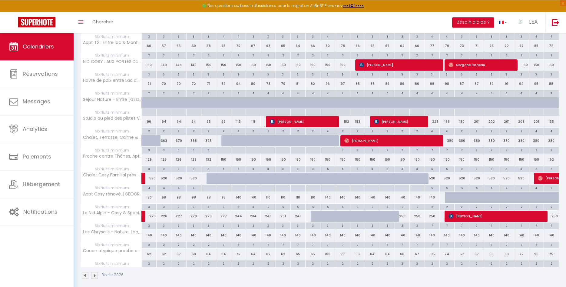
scroll to position [178, 0]
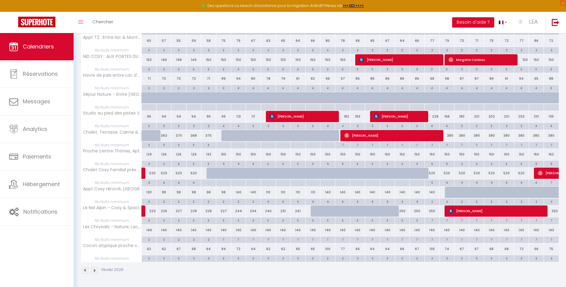
click at [225, 240] on div "7" at bounding box center [223, 239] width 15 height 6
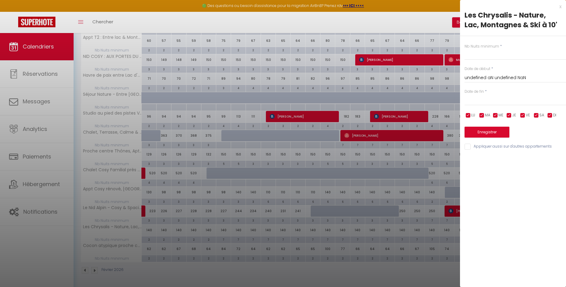
type input "7"
type input "Ven 06 Février 2026"
click at [480, 99] on input "[DATE]" at bounding box center [515, 101] width 101 height 8
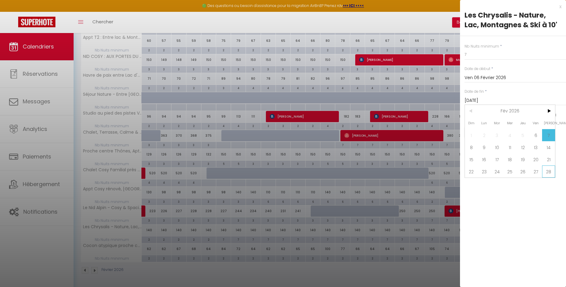
click at [549, 173] on span "28" at bounding box center [548, 171] width 13 height 12
type input "[DATE]"
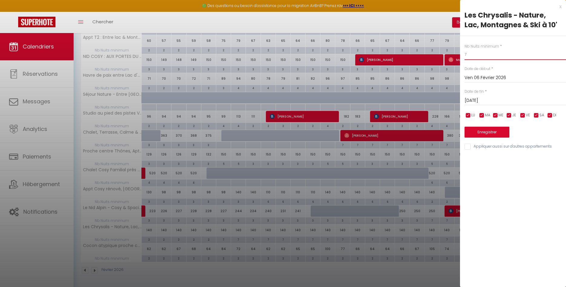
click at [465, 56] on input "7" at bounding box center [515, 54] width 101 height 11
type input "6"
click at [483, 134] on button "Enregistrer" at bounding box center [487, 132] width 45 height 11
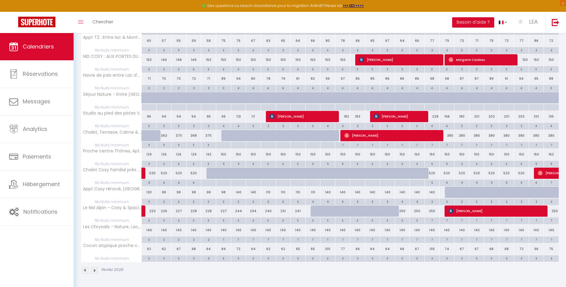
click at [95, 271] on img at bounding box center [94, 270] width 7 height 7
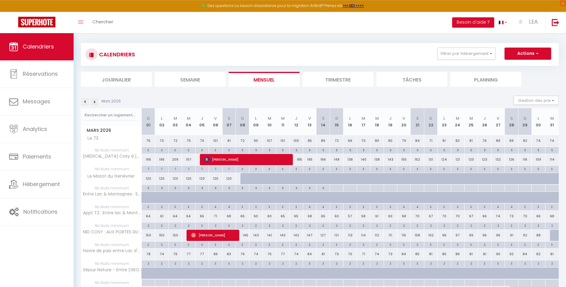
scroll to position [0, 0]
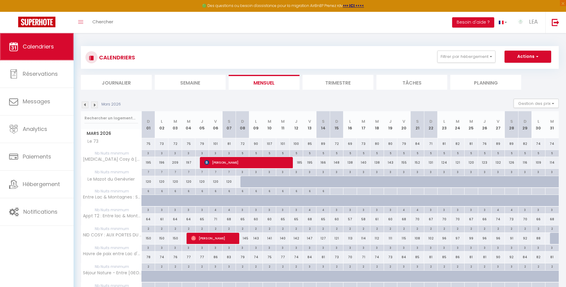
click at [25, 44] on span "Calendriers" at bounding box center [38, 47] width 31 height 8
click at [86, 106] on img at bounding box center [85, 104] width 7 height 7
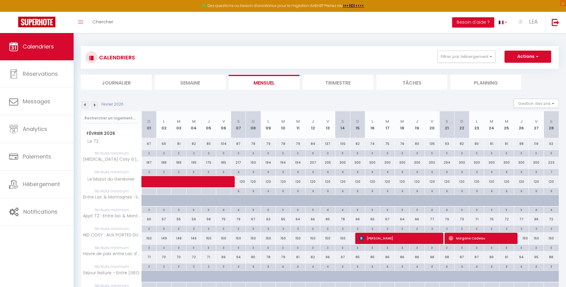
click at [86, 105] on img at bounding box center [85, 104] width 7 height 7
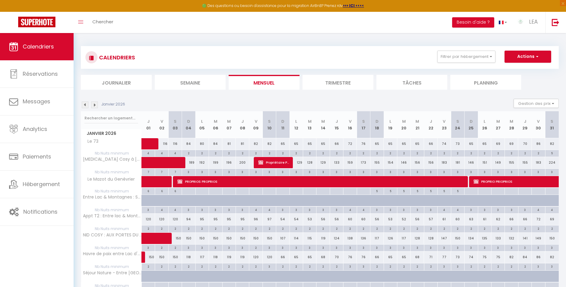
click at [86, 105] on img at bounding box center [85, 104] width 7 height 7
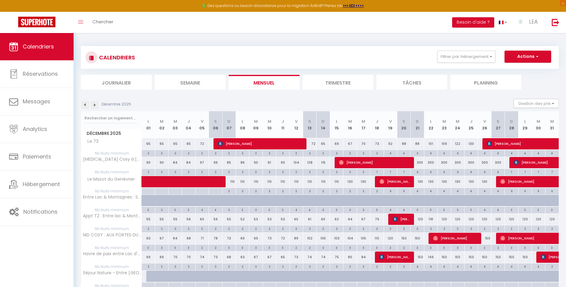
click at [86, 107] on img at bounding box center [85, 104] width 7 height 7
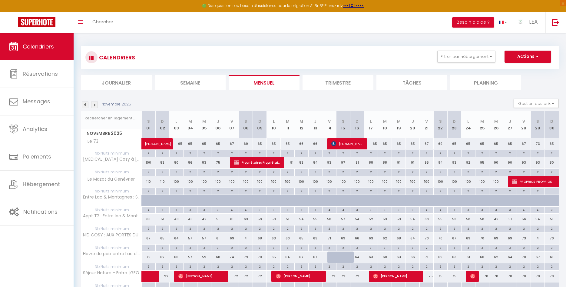
click at [86, 107] on img at bounding box center [85, 104] width 7 height 7
